Goal: Find specific page/section: Find specific page/section

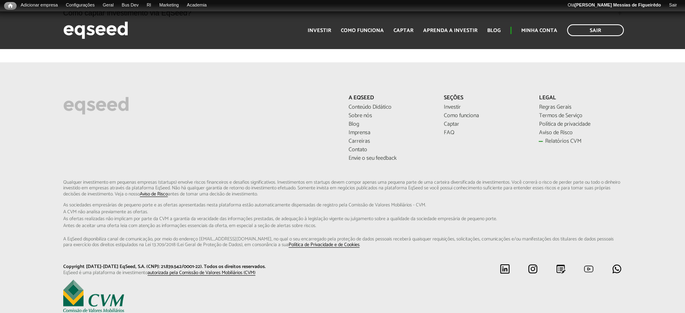
scroll to position [2217, 0]
click at [552, 142] on link "Relatórios CVM" at bounding box center [580, 142] width 83 height 6
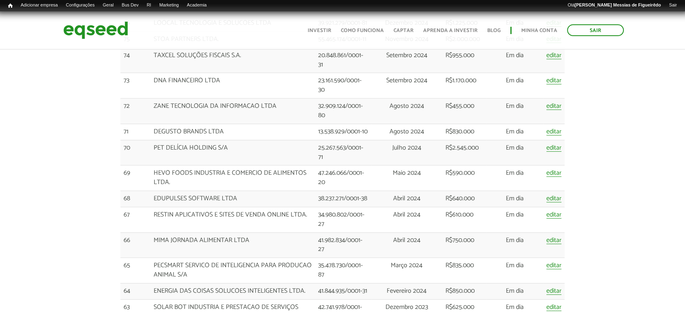
scroll to position [314, 0]
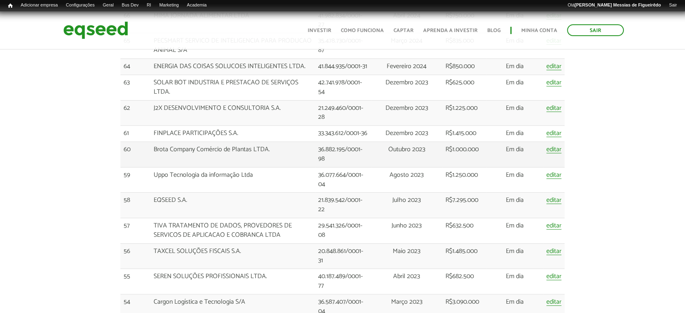
scroll to position [539, 0]
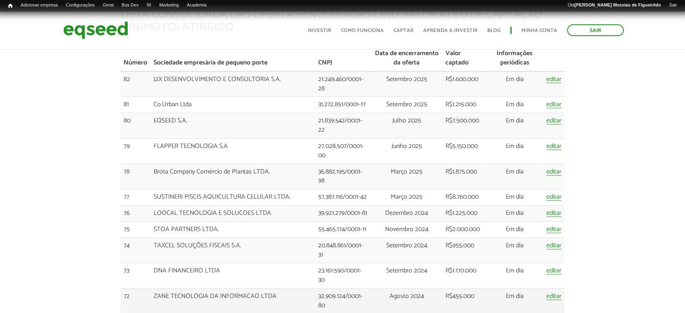
scroll to position [0, 0]
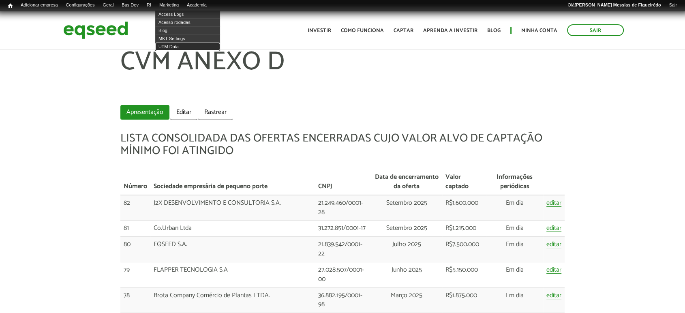
click at [176, 45] on link "UTM Data" at bounding box center [187, 47] width 65 height 8
